Goal: Communication & Community: Connect with others

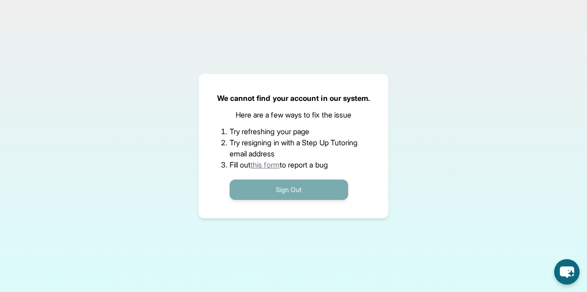
click at [247, 186] on button "Sign Out" at bounding box center [289, 190] width 119 height 20
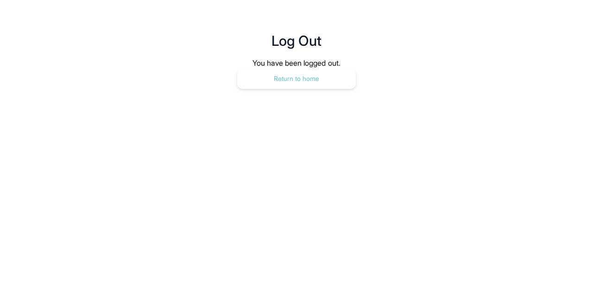
click at [266, 76] on button "Return to home" at bounding box center [296, 79] width 119 height 20
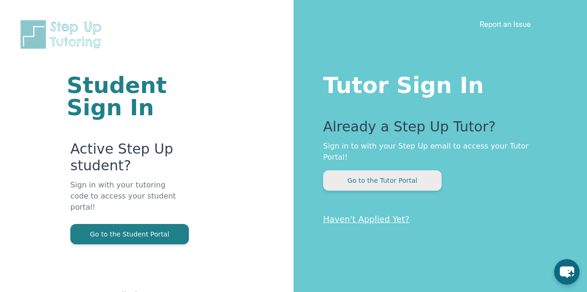
click at [368, 170] on button "Go to the Tutor Portal" at bounding box center [382, 180] width 119 height 20
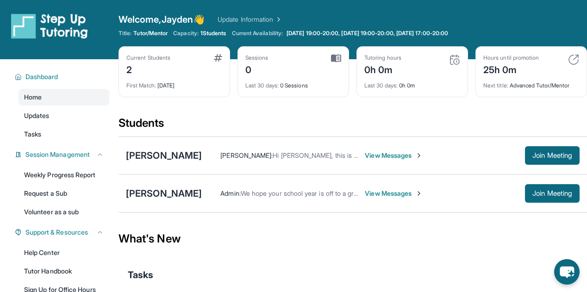
click at [423, 157] on span "View Messages" at bounding box center [394, 155] width 58 height 9
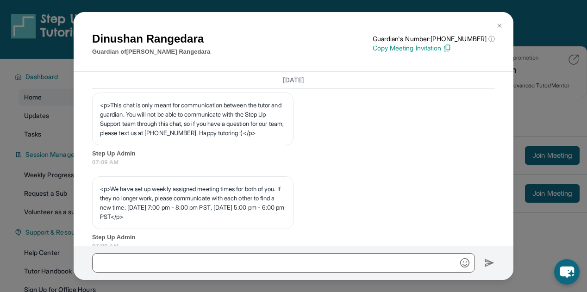
scroll to position [338, 0]
click at [502, 21] on button at bounding box center [499, 26] width 19 height 19
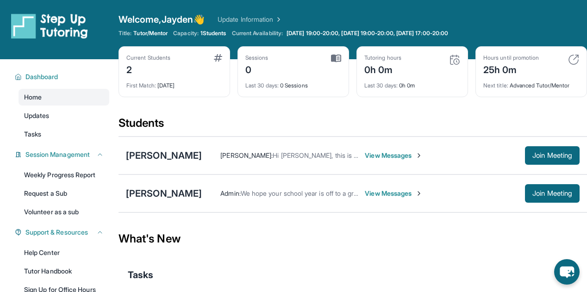
click at [365, 194] on span "View Messages" at bounding box center [394, 193] width 58 height 9
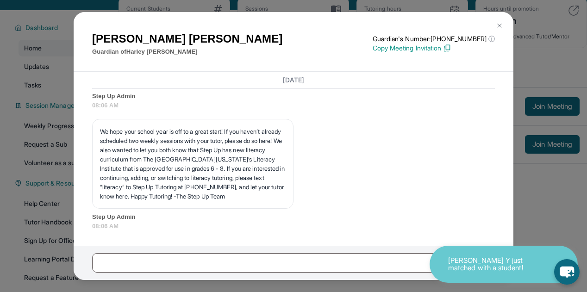
scroll to position [51, 0]
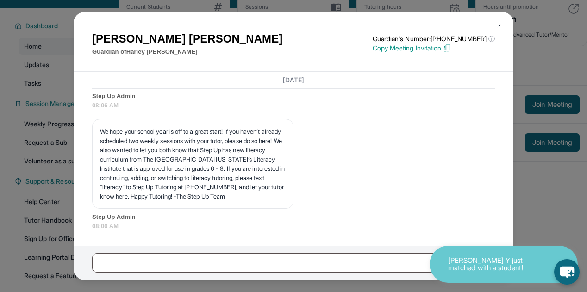
click at [498, 23] on img at bounding box center [499, 25] width 7 height 7
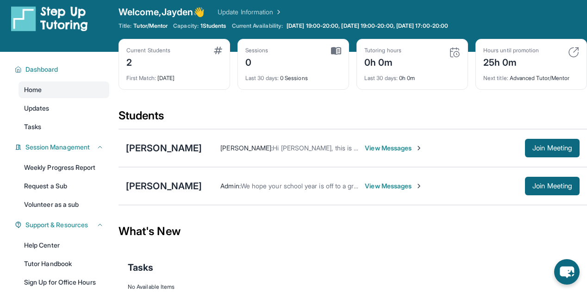
scroll to position [4, 0]
